Goal: Task Accomplishment & Management: Complete application form

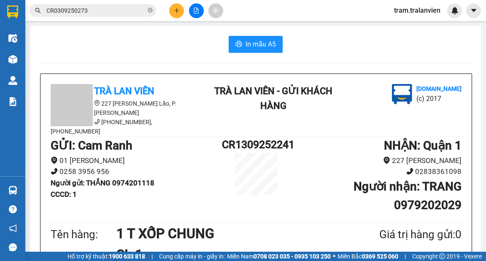
click at [173, 7] on button at bounding box center [176, 10] width 15 height 15
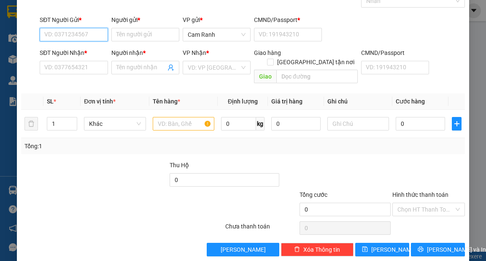
scroll to position [51, 0]
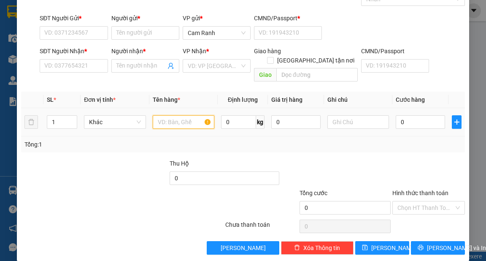
click at [169, 115] on input "text" at bounding box center [184, 121] width 62 height 13
type input "1 T XỐP VÀNG"
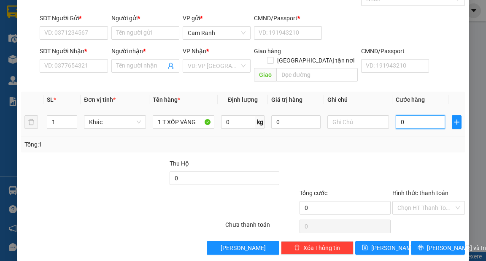
click at [400, 115] on input "0" at bounding box center [420, 121] width 49 height 13
type input "4"
type input "40"
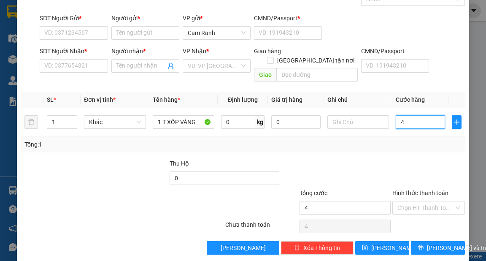
type input "40"
type input "40.000"
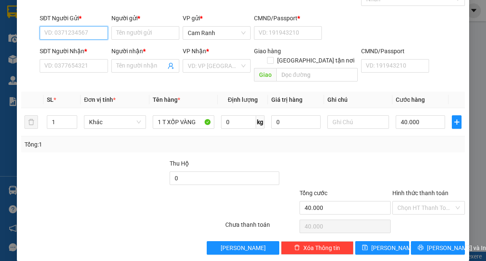
click at [74, 28] on input "SĐT Người Gửi *" at bounding box center [74, 32] width 68 height 13
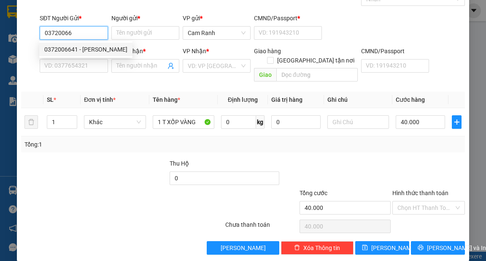
click at [68, 44] on div "0372006641 - [PERSON_NAME]" at bounding box center [85, 49] width 93 height 13
type input "0372006641"
type input "[PERSON_NAME]"
type input "1"
type input "0362863051"
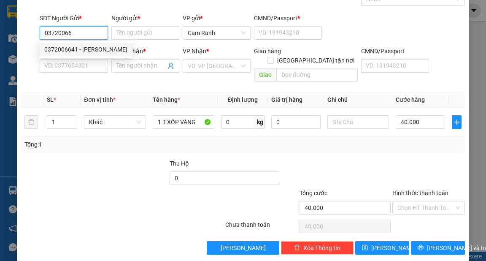
type input "THÀNH"
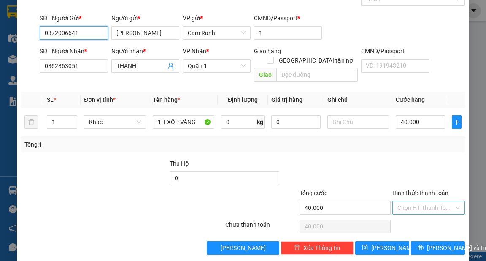
type input "0372006641"
click at [409, 201] on input "Hình thức thanh toán" at bounding box center [425, 207] width 57 height 13
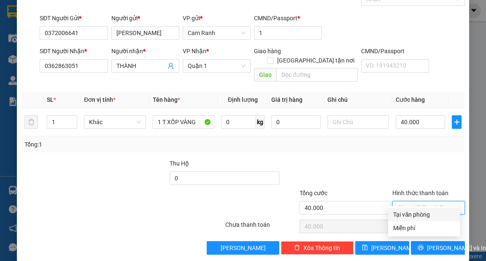
drag, startPoint x: 409, startPoint y: 213, endPoint x: 423, endPoint y: 226, distance: 19.1
click at [410, 214] on div "Tại văn phòng" at bounding box center [424, 214] width 62 height 9
type input "0"
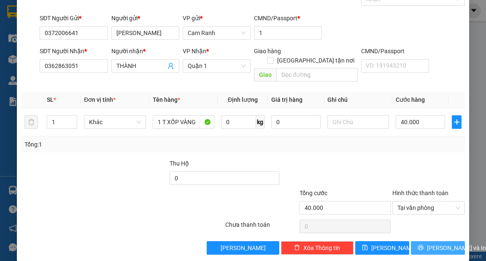
click at [428, 243] on span "[PERSON_NAME] và In" at bounding box center [456, 247] width 59 height 9
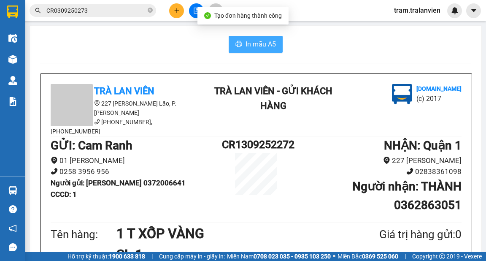
click at [231, 42] on button "In mẫu A5" at bounding box center [256, 44] width 54 height 17
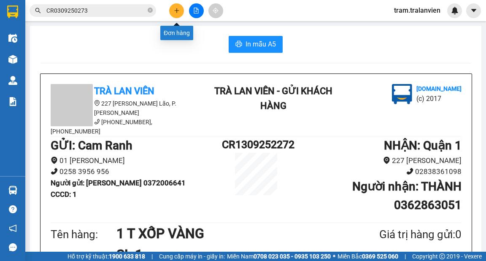
click at [179, 11] on icon "plus" at bounding box center [177, 11] width 6 height 6
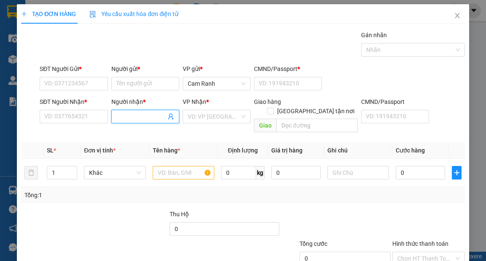
click at [135, 119] on input "Người nhận *" at bounding box center [140, 116] width 49 height 9
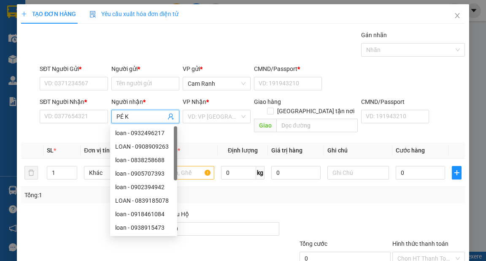
type input "PÉ KA"
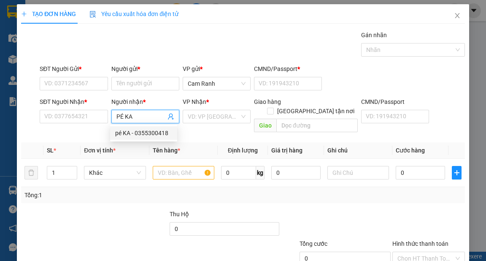
click at [152, 129] on div "pé KA - 0355300418" at bounding box center [143, 132] width 57 height 9
type input "0355300418"
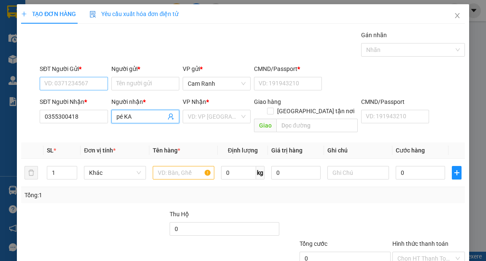
type input "pé KA"
click at [89, 81] on input "SĐT Người Gửi *" at bounding box center [74, 83] width 68 height 13
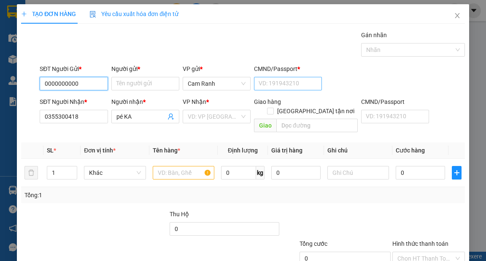
type input "0000000000"
click at [284, 83] on input "CMND/Passport *" at bounding box center [288, 83] width 68 height 13
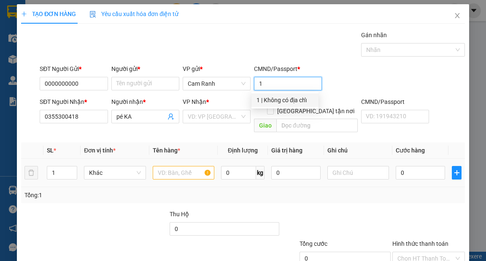
type input "1"
click at [190, 164] on div at bounding box center [184, 172] width 62 height 17
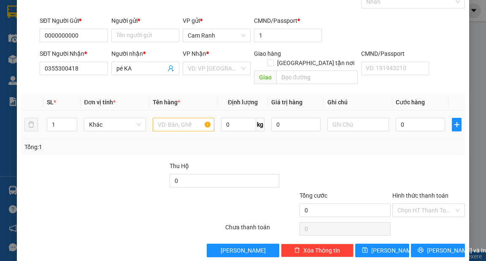
scroll to position [51, 0]
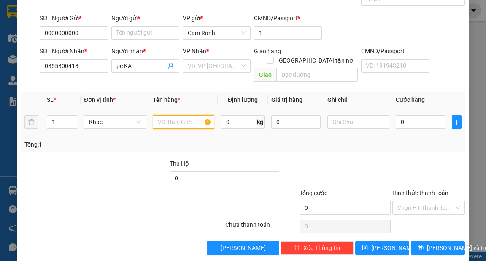
click at [168, 115] on input "text" at bounding box center [184, 121] width 62 height 13
type input "1 T XỐP"
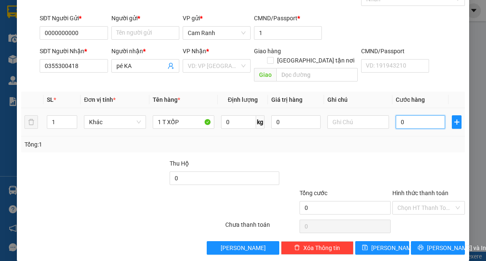
click at [408, 115] on input "0" at bounding box center [420, 121] width 49 height 13
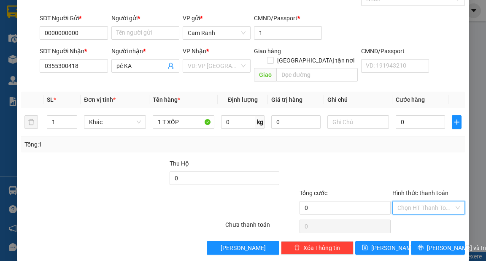
click at [430, 201] on input "Hình thức thanh toán" at bounding box center [425, 207] width 57 height 13
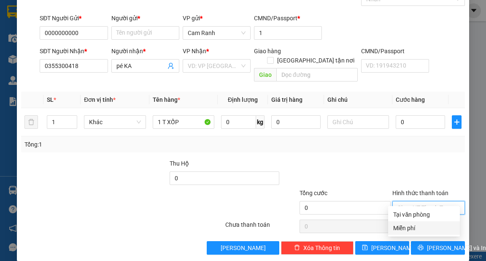
click at [417, 226] on div "Miễn phí" at bounding box center [424, 227] width 62 height 9
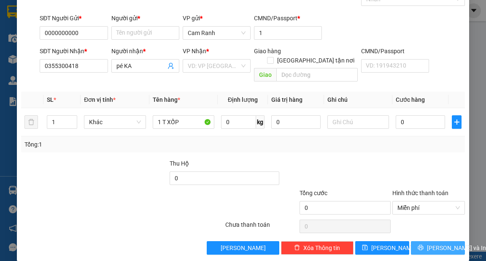
click at [436, 243] on span "[PERSON_NAME] và In" at bounding box center [456, 247] width 59 height 9
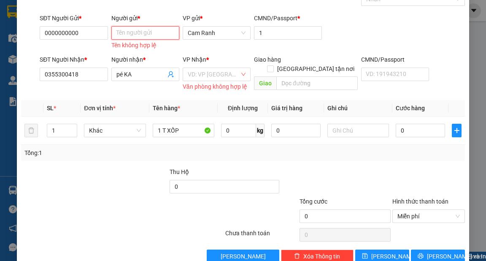
click at [166, 34] on input "Người gửi *" at bounding box center [145, 32] width 68 height 13
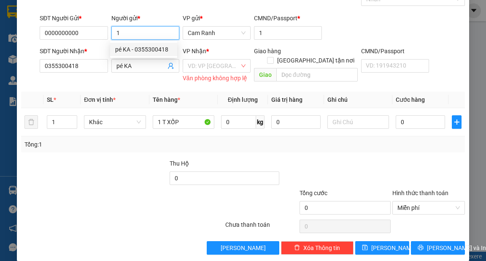
click at [116, 33] on input "1" at bounding box center [145, 32] width 68 height 13
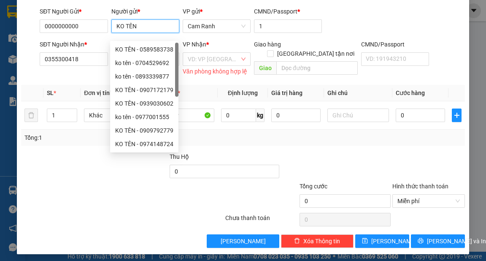
scroll to position [59, 0]
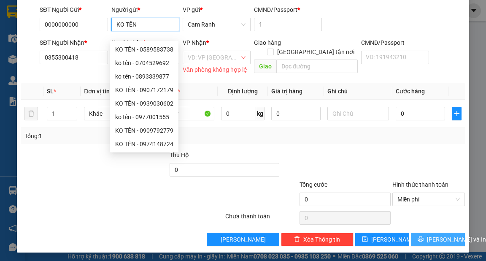
type input "KO TÊN"
click at [433, 241] on span "[PERSON_NAME] và In" at bounding box center [456, 238] width 59 height 9
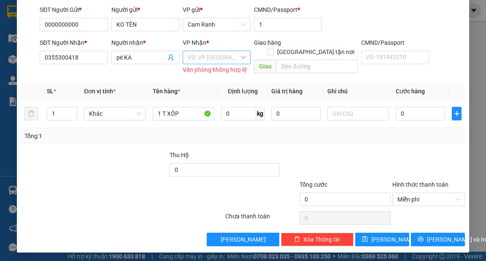
click at [228, 56] on input "search" at bounding box center [214, 57] width 52 height 13
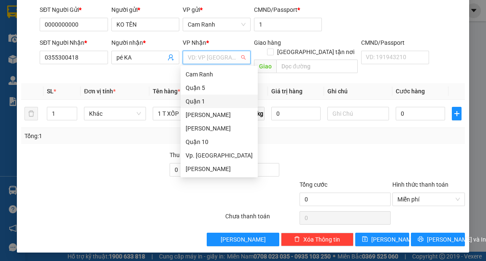
click at [196, 102] on div "Quận 1" at bounding box center [219, 101] width 67 height 9
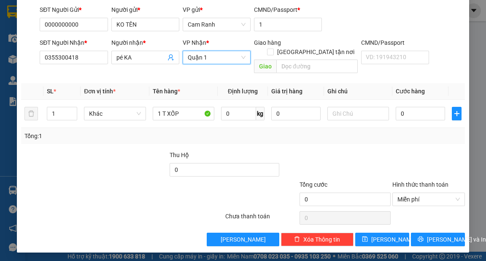
scroll to position [51, 0]
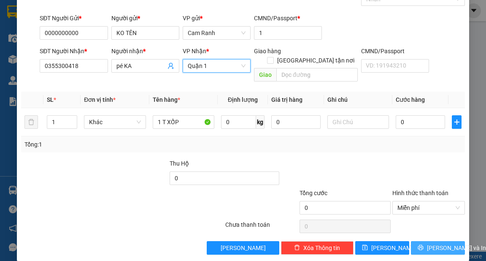
click at [437, 243] on span "[PERSON_NAME] và In" at bounding box center [456, 247] width 59 height 9
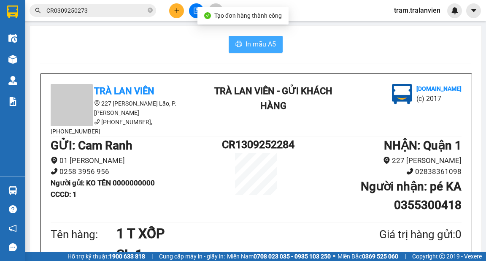
click at [262, 43] on span "In mẫu A5" at bounding box center [260, 44] width 30 height 11
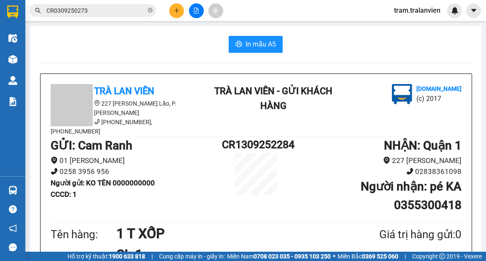
click at [175, 10] on icon "plus" at bounding box center [177, 11] width 6 height 6
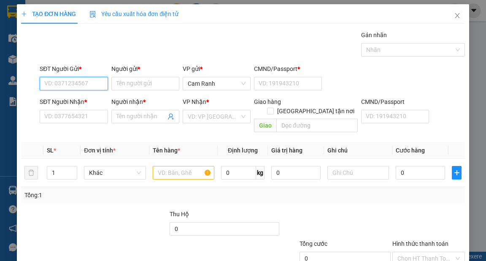
click at [91, 82] on input "SĐT Người Gửi *" at bounding box center [74, 83] width 68 height 13
click at [85, 100] on div "0384995485 - ÁNH" at bounding box center [72, 99] width 57 height 9
type input "0384995485"
type input "ÁNH"
type input "1"
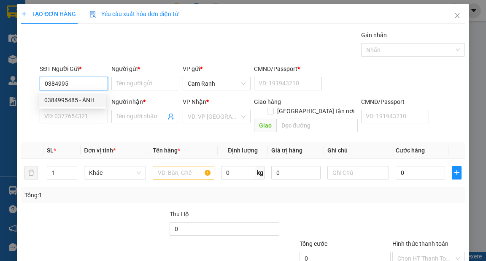
type input "0917271236"
type input "tùng"
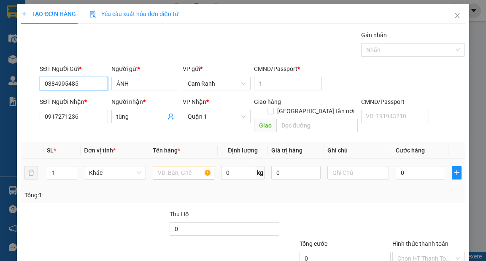
type input "0384995485"
click at [175, 166] on input "text" at bounding box center [184, 172] width 62 height 13
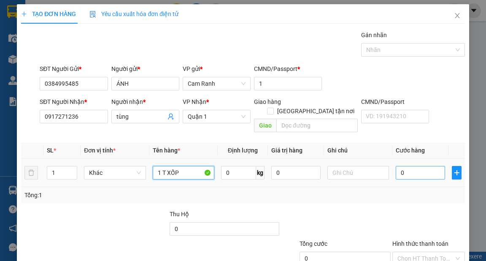
type input "1 T XỐP"
click at [406, 166] on input "0" at bounding box center [420, 172] width 49 height 13
type input "4"
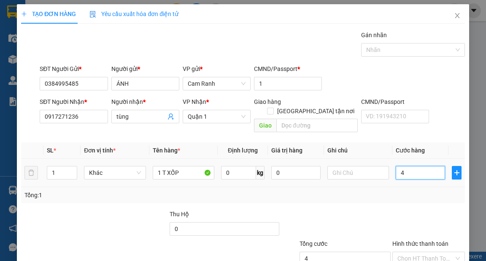
type input "40"
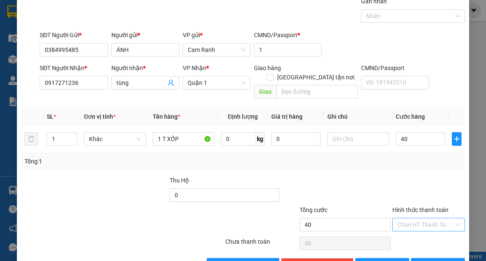
type input "40.000"
click at [413, 220] on input "Hình thức thanh toán" at bounding box center [425, 224] width 57 height 13
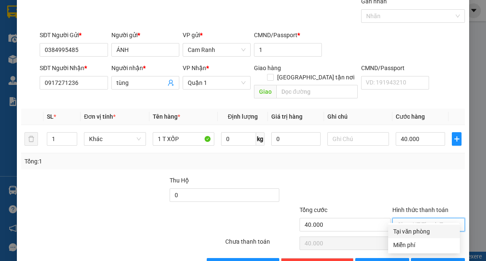
click at [360, 183] on div at bounding box center [335, 190] width 111 height 30
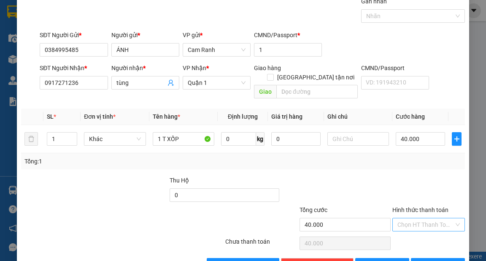
click at [430, 218] on input "Hình thức thanh toán" at bounding box center [425, 224] width 57 height 13
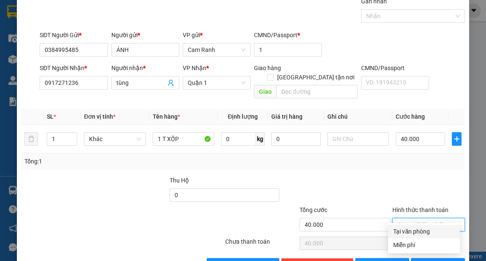
click at [425, 228] on div "Tại văn phòng" at bounding box center [424, 230] width 62 height 9
type input "0"
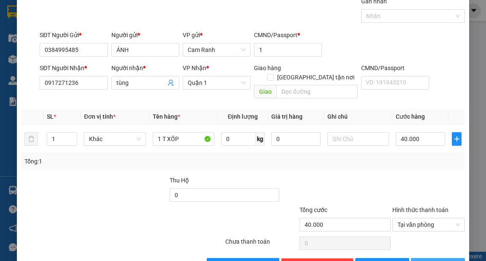
click at [434, 260] on span "[PERSON_NAME] và In" at bounding box center [456, 264] width 59 height 9
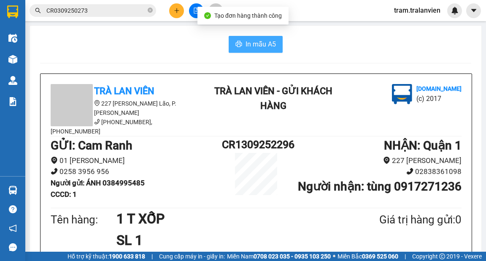
click at [245, 48] on span "In mẫu A5" at bounding box center [260, 44] width 30 height 11
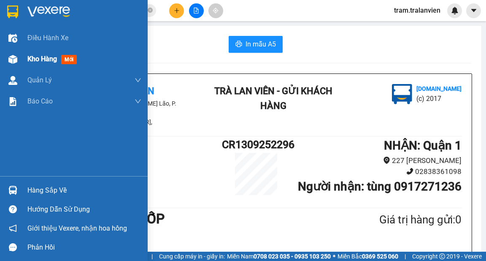
click at [40, 60] on span "Kho hàng" at bounding box center [42, 59] width 30 height 8
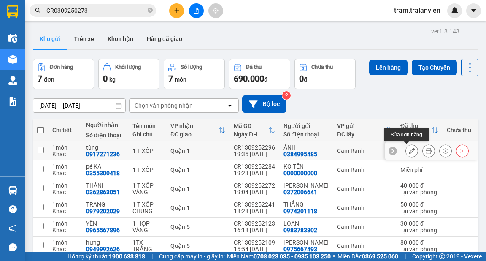
click at [409, 149] on icon at bounding box center [412, 151] width 6 height 6
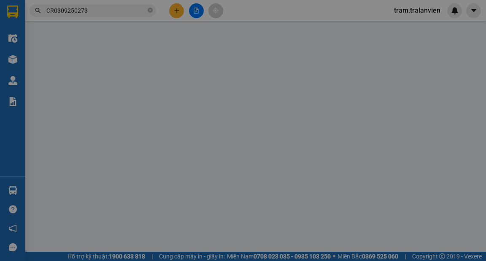
type input "0384995485"
type input "ÁNH"
type input "1"
type input "0917271236"
type input "tùng"
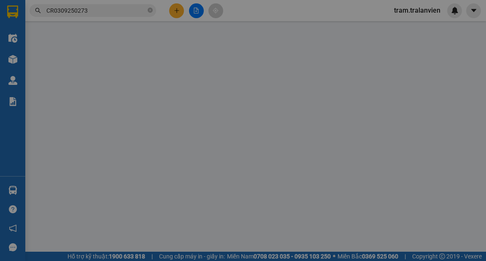
type input "40.000"
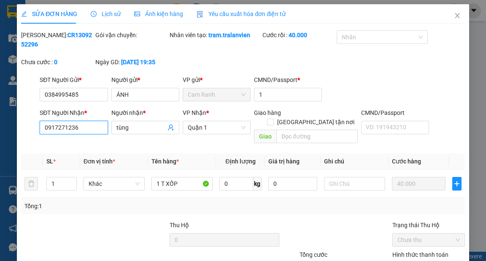
drag, startPoint x: 93, startPoint y: 126, endPoint x: 35, endPoint y: 119, distance: 58.5
click at [35, 119] on div "SĐT Người Nhận * 0917271236 0917271236 Người nhận * tùng VP Nhận * [GEOGRAPHIC_…" at bounding box center [242, 127] width 445 height 39
type input "0908129162"
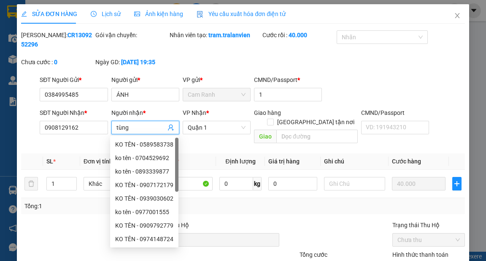
drag, startPoint x: 137, startPoint y: 124, endPoint x: 114, endPoint y: 130, distance: 24.0
click at [114, 130] on span "tùng" at bounding box center [145, 127] width 68 height 13
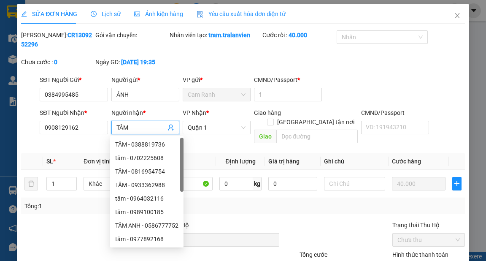
scroll to position [62, 0]
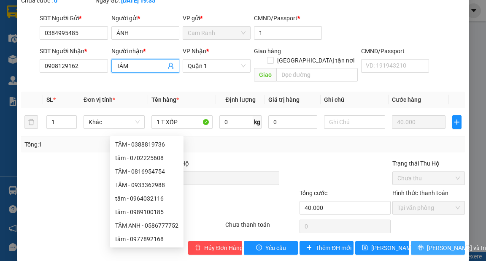
type input "TÂM"
click at [428, 243] on span "[PERSON_NAME] và In" at bounding box center [456, 247] width 59 height 9
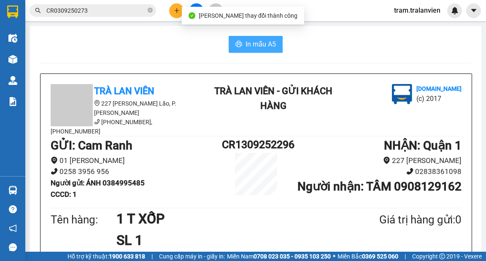
click at [260, 42] on span "In mẫu A5" at bounding box center [260, 44] width 30 height 11
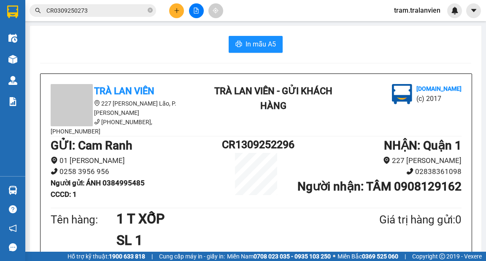
click at [170, 14] on div at bounding box center [195, 10] width 63 height 15
click at [175, 12] on icon "plus" at bounding box center [177, 11] width 6 height 6
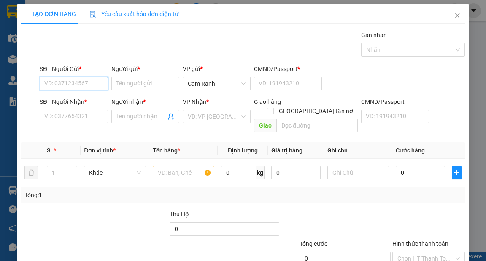
click at [96, 80] on input "SĐT Người Gửi *" at bounding box center [74, 83] width 68 height 13
click at [81, 97] on div "0905632339 - mẫn" at bounding box center [72, 99] width 57 height 9
type input "0905632339"
type input "mẫn"
type input "056087011405"
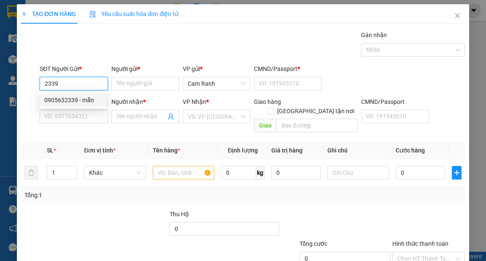
type input "0941303100"
type input "ĐẠT"
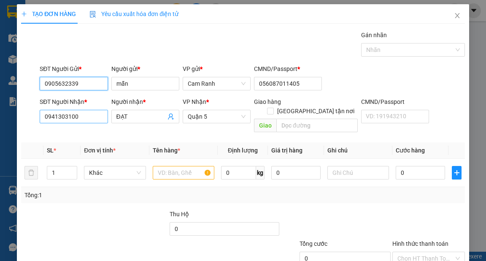
type input "0905632339"
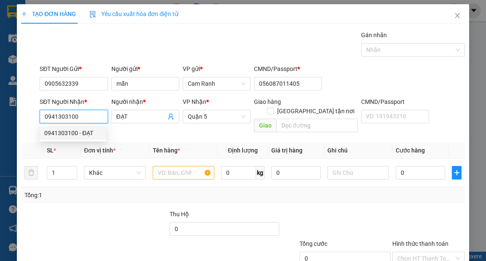
drag, startPoint x: 86, startPoint y: 115, endPoint x: 29, endPoint y: 135, distance: 60.7
click at [29, 134] on div "Transit Pickup Surcharge Ids Transit Deliver Surcharge Ids Transit Deliver Surc…" at bounding box center [242, 167] width 443 height 275
type input "0919099960"
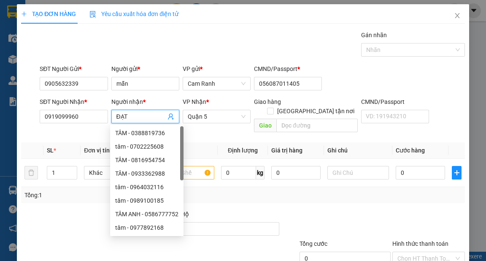
drag, startPoint x: 151, startPoint y: 120, endPoint x: 116, endPoint y: 121, distance: 35.4
click at [116, 121] on span "ĐẠT" at bounding box center [145, 116] width 68 height 13
type input "HOÀNG"
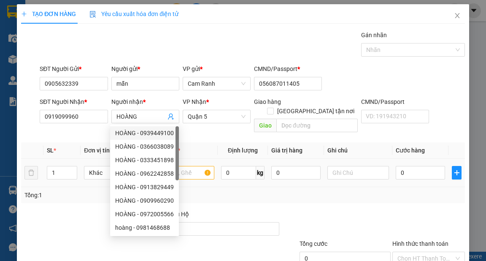
drag, startPoint x: 206, startPoint y: 140, endPoint x: 187, endPoint y: 172, distance: 37.4
click at [205, 143] on th "Tên hàng *" at bounding box center [183, 150] width 69 height 16
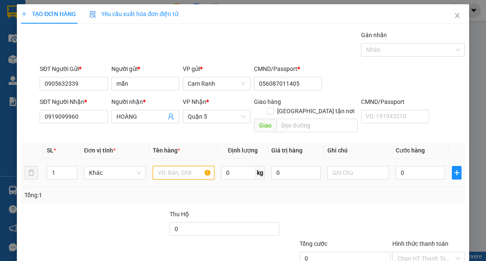
click at [187, 166] on input "text" at bounding box center [184, 172] width 62 height 13
type input "1 CỤC VÀNG"
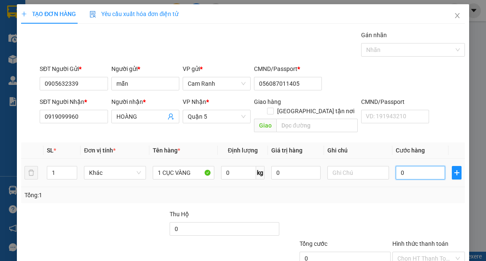
click at [408, 166] on input "0" at bounding box center [420, 172] width 49 height 13
type input "2"
type input "25"
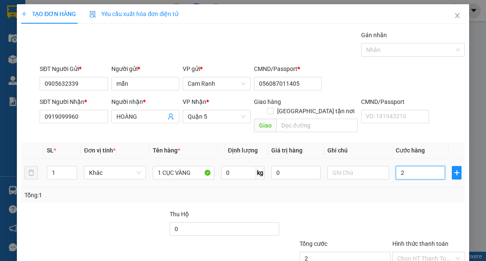
type input "25"
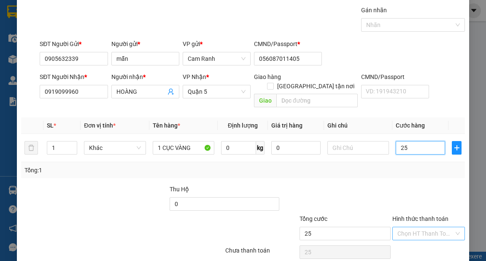
scroll to position [51, 0]
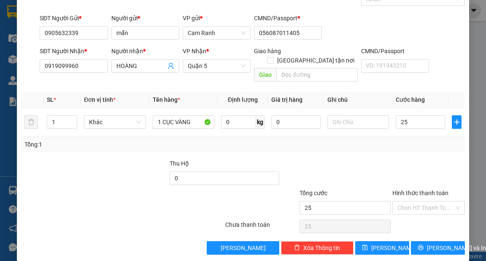
type input "25.000"
click at [420, 204] on div "Hình thức thanh toán Chọn HT Thanh Toán" at bounding box center [428, 203] width 73 height 30
click at [417, 201] on input "Hình thức thanh toán" at bounding box center [425, 207] width 57 height 13
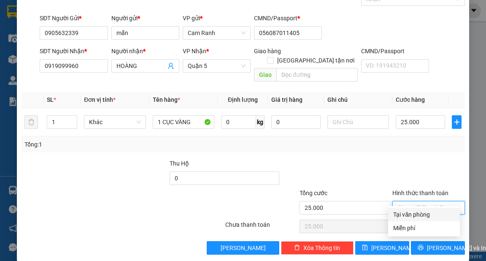
drag, startPoint x: 422, startPoint y: 210, endPoint x: 431, endPoint y: 230, distance: 21.3
click at [422, 212] on div "Tại văn phòng" at bounding box center [424, 214] width 62 height 9
type input "0"
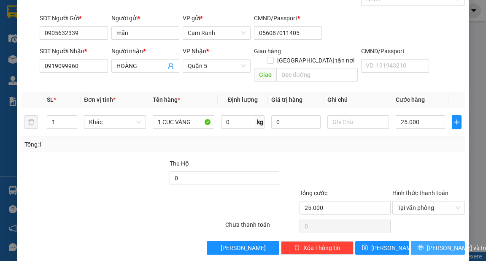
click at [435, 244] on button "[PERSON_NAME] và In" at bounding box center [438, 247] width 54 height 13
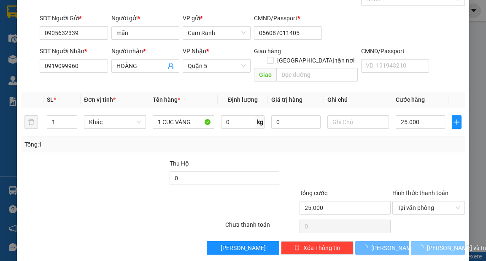
click at [436, 243] on span "[PERSON_NAME] và In" at bounding box center [456, 247] width 59 height 9
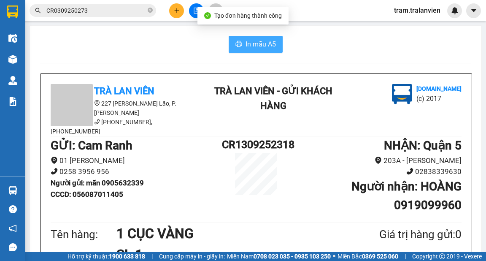
click at [241, 50] on button "In mẫu A5" at bounding box center [256, 44] width 54 height 17
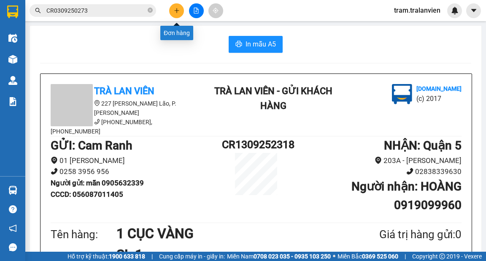
click at [178, 5] on button at bounding box center [176, 10] width 15 height 15
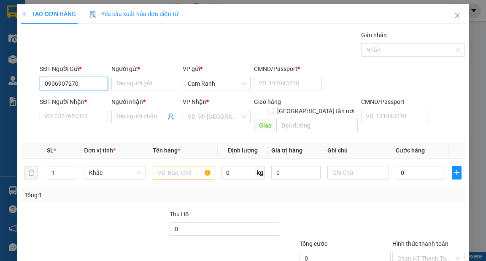
type input "0906907270"
click at [145, 75] on div "Người gửi *" at bounding box center [145, 70] width 68 height 13
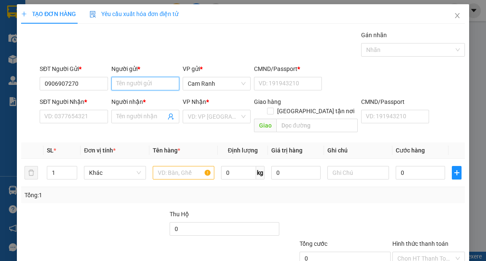
click at [144, 83] on input "Người gửi *" at bounding box center [145, 83] width 68 height 13
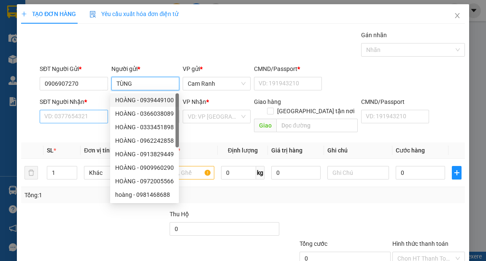
type input "TÙNG"
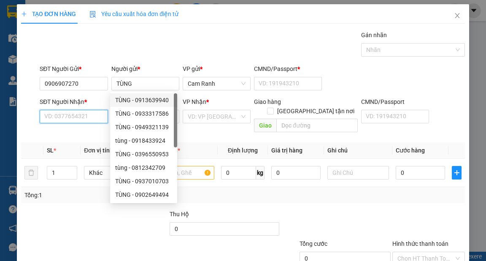
click at [61, 121] on input "SĐT Người Nhận *" at bounding box center [74, 116] width 68 height 13
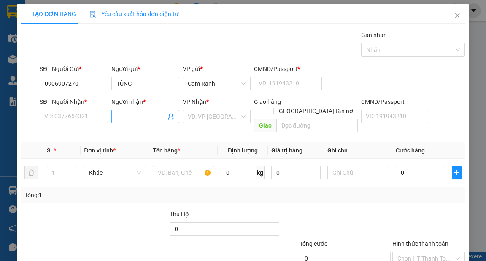
click at [121, 120] on input "Người nhận *" at bounding box center [140, 116] width 49 height 9
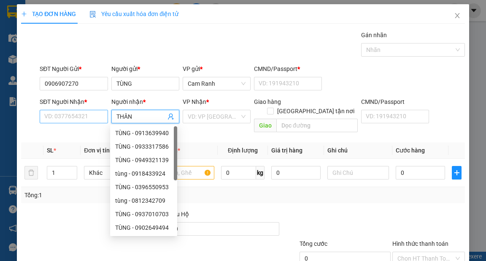
type input "THÂN"
click at [81, 113] on input "SĐT Người Nhận *" at bounding box center [74, 116] width 68 height 13
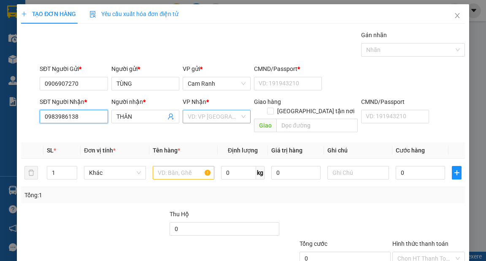
type input "0983986138"
click at [214, 115] on input "search" at bounding box center [214, 116] width 52 height 13
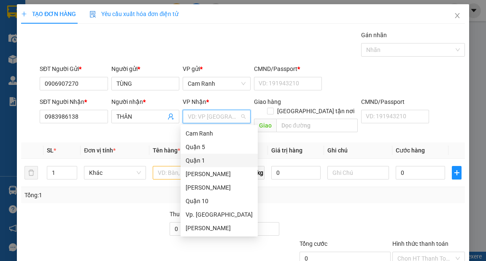
click at [204, 160] on div "Quận 1" at bounding box center [219, 160] width 67 height 9
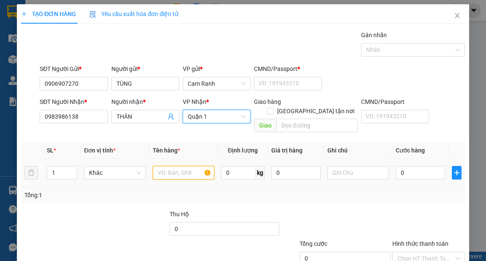
click at [187, 166] on input "text" at bounding box center [184, 172] width 62 height 13
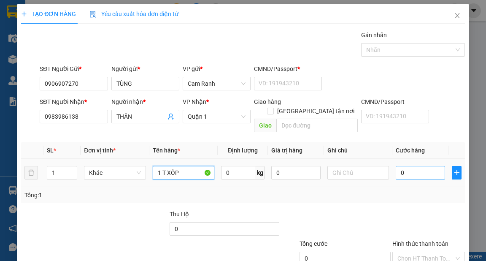
type input "1 T XỐP"
click at [415, 166] on input "0" at bounding box center [420, 172] width 49 height 13
type input "3"
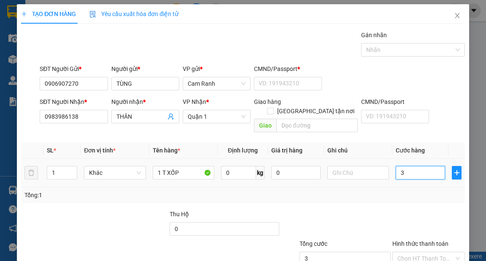
type input "36"
type input "3"
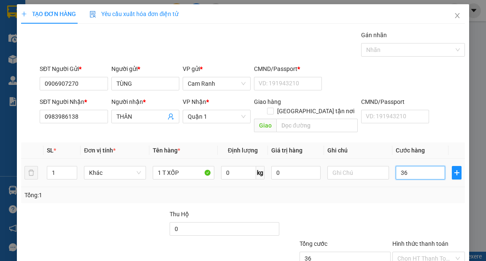
type input "3"
type input "35"
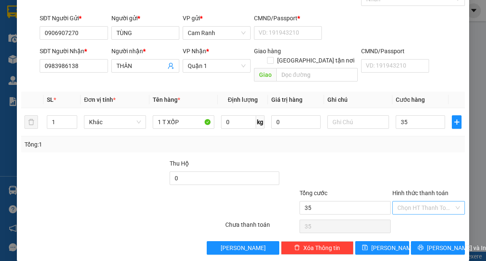
type input "35.000"
click at [417, 201] on input "Hình thức thanh toán" at bounding box center [425, 207] width 57 height 13
click at [414, 215] on div "Tại văn phòng" at bounding box center [424, 214] width 62 height 9
type input "0"
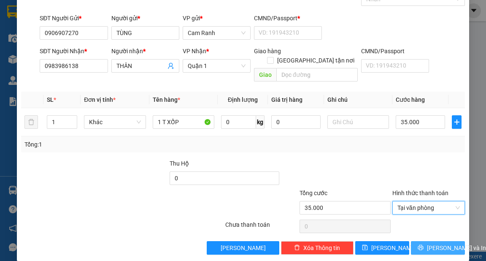
click at [446, 243] on span "[PERSON_NAME] và In" at bounding box center [456, 247] width 59 height 9
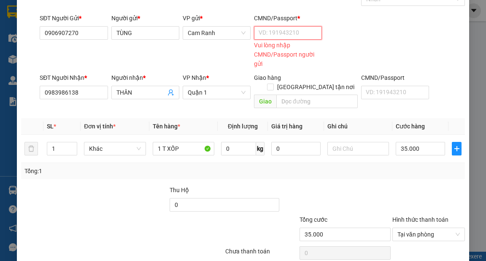
click at [286, 29] on input "CMND/Passport *" at bounding box center [288, 32] width 68 height 13
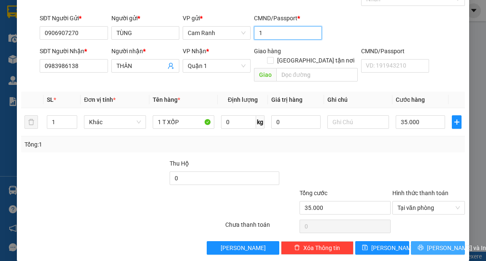
type input "1"
click at [432, 243] on span "[PERSON_NAME] và In" at bounding box center [456, 247] width 59 height 9
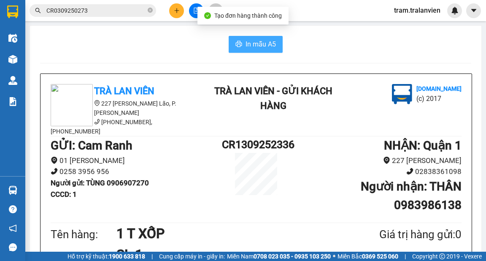
click at [268, 38] on button "In mẫu A5" at bounding box center [256, 44] width 54 height 17
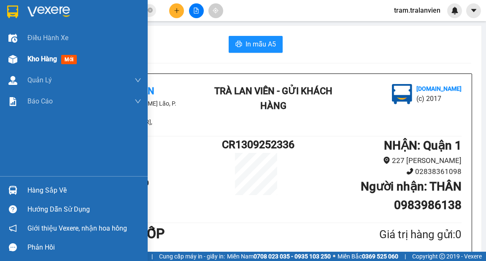
click at [35, 59] on span "Kho hàng" at bounding box center [42, 59] width 30 height 8
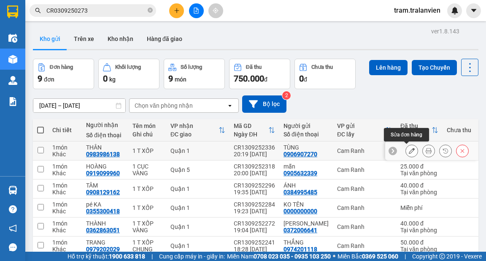
click at [408, 147] on button at bounding box center [412, 150] width 12 height 15
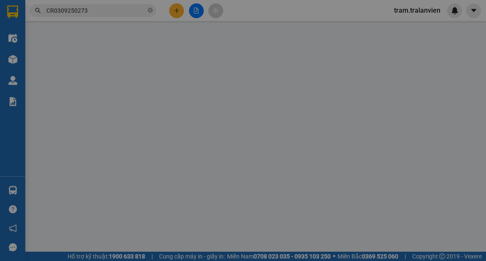
type input "0906907270"
type input "TÙNG"
type input "1"
type input "0983986138"
type input "THÂN"
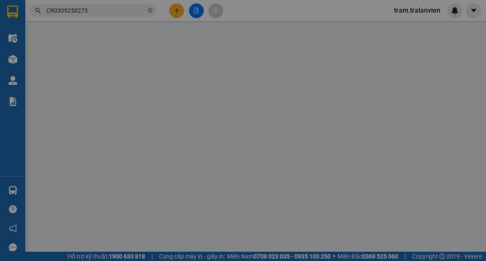
type input "35.000"
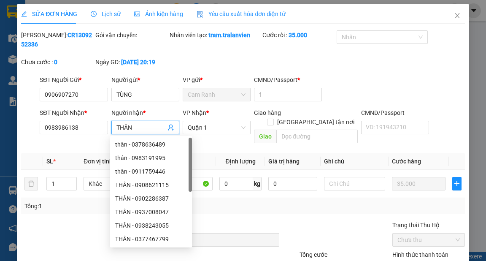
drag, startPoint x: 135, startPoint y: 127, endPoint x: 123, endPoint y: 125, distance: 11.6
click at [123, 125] on input "THÂN" at bounding box center [140, 127] width 49 height 9
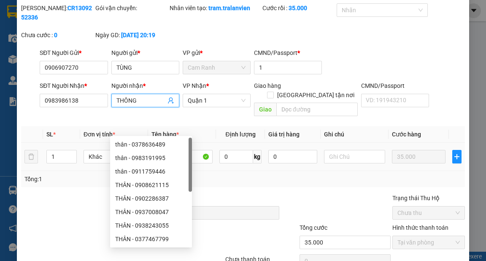
scroll to position [62, 0]
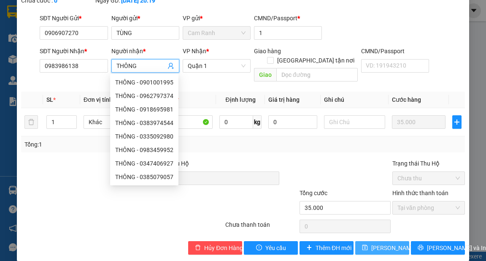
type input "THÔNG"
click at [387, 243] on span "[PERSON_NAME] thay đổi" at bounding box center [404, 247] width 67 height 9
